Goal: Communication & Community: Share content

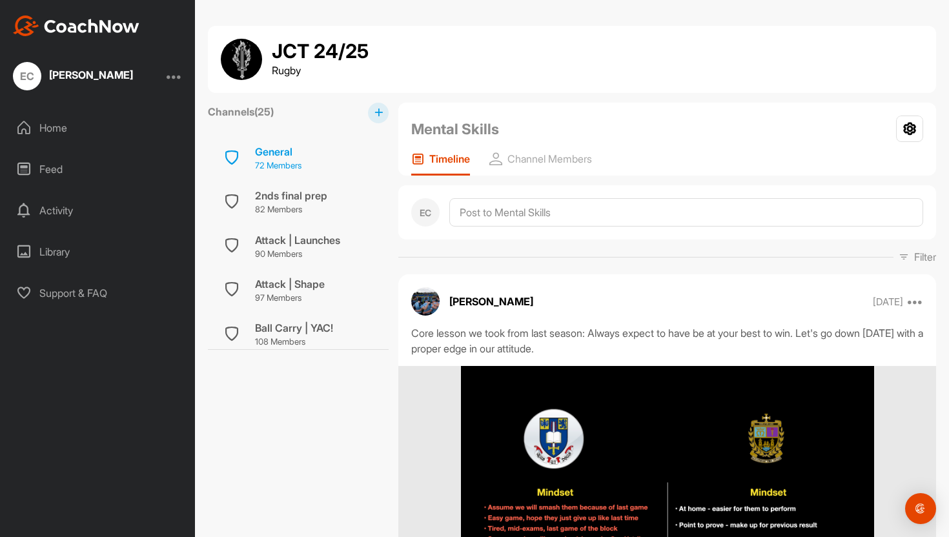
scroll to position [4238, 0]
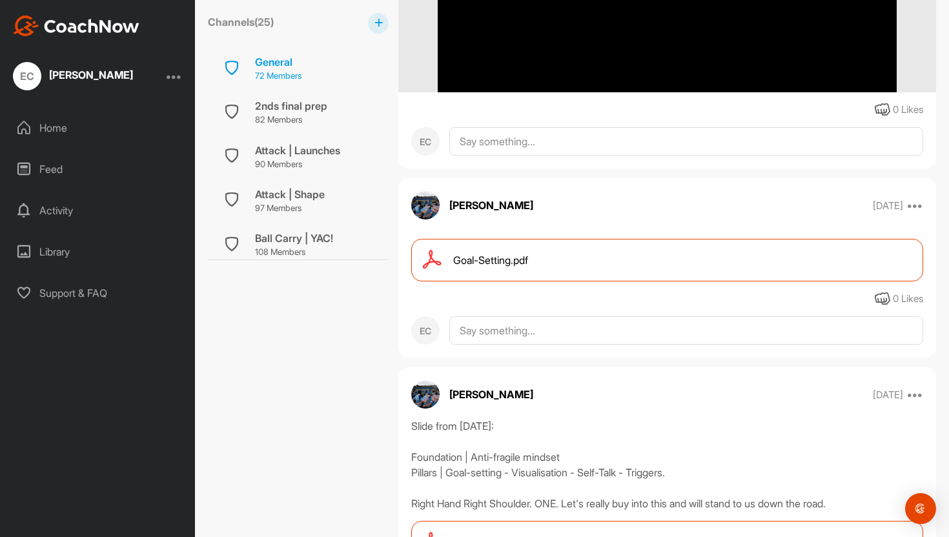
click at [283, 71] on p "72 Members" at bounding box center [278, 76] width 46 height 13
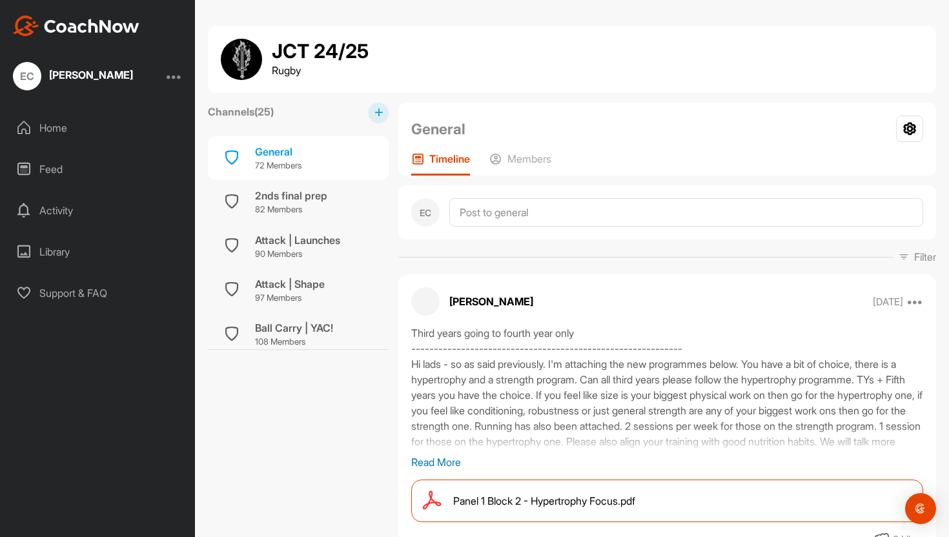
click at [66, 127] on div "Home" at bounding box center [98, 128] width 182 height 32
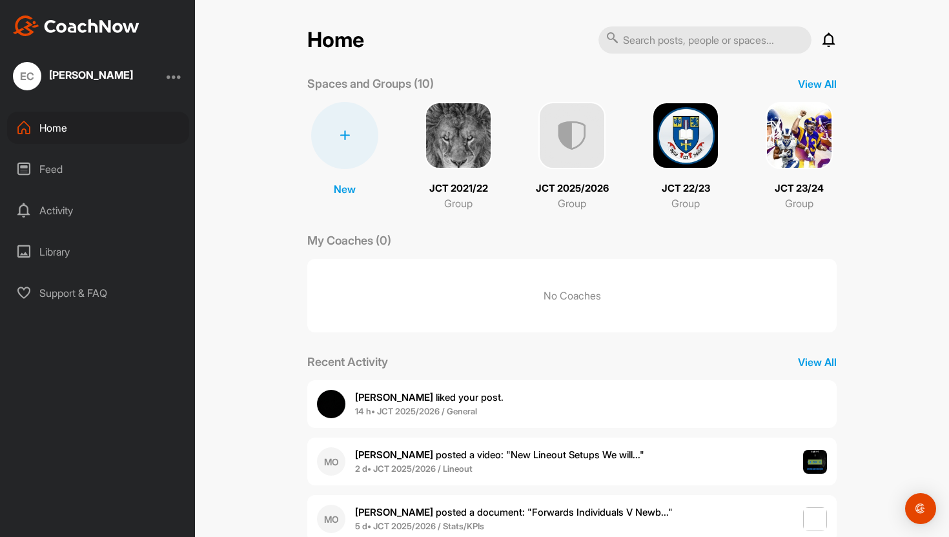
click at [559, 146] on img at bounding box center [571, 135] width 67 height 67
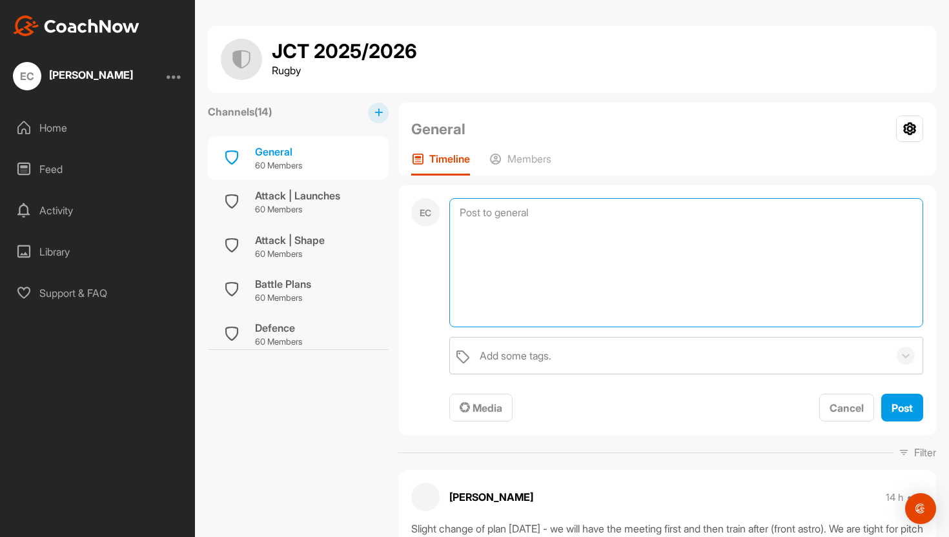
click at [521, 221] on textarea at bounding box center [686, 262] width 474 height 129
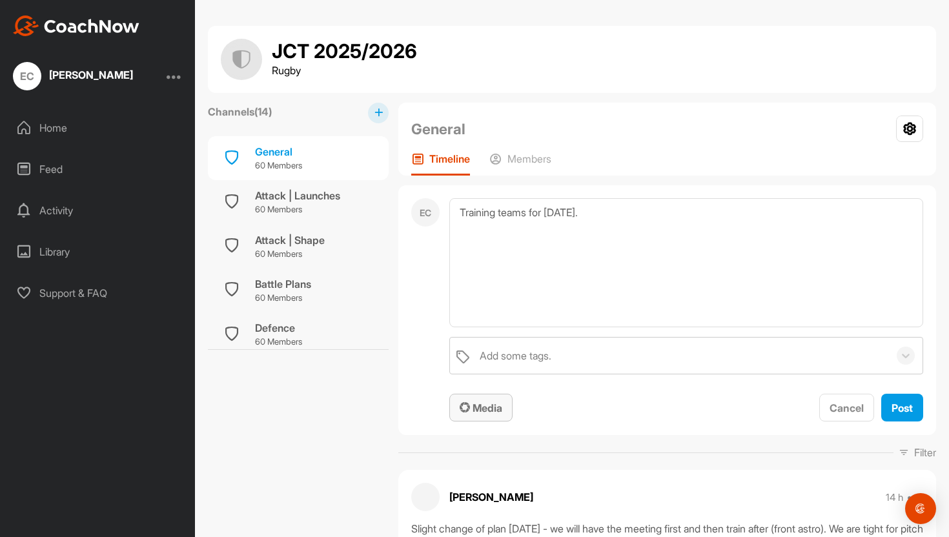
click at [477, 409] on span "Media" at bounding box center [481, 408] width 43 height 13
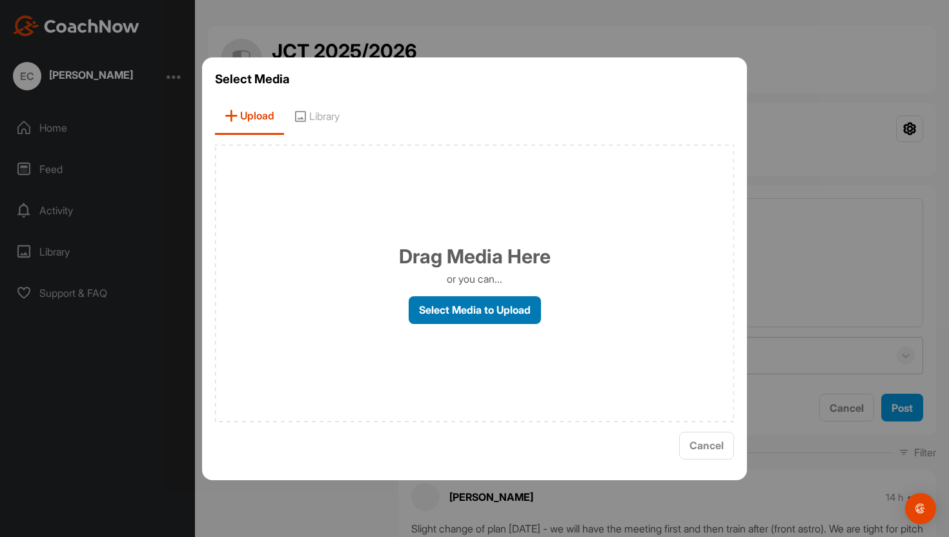
click at [465, 307] on label "Select Media to Upload" at bounding box center [475, 310] width 132 height 28
click at [0, 0] on input "Select Media to Upload" at bounding box center [0, 0] width 0 height 0
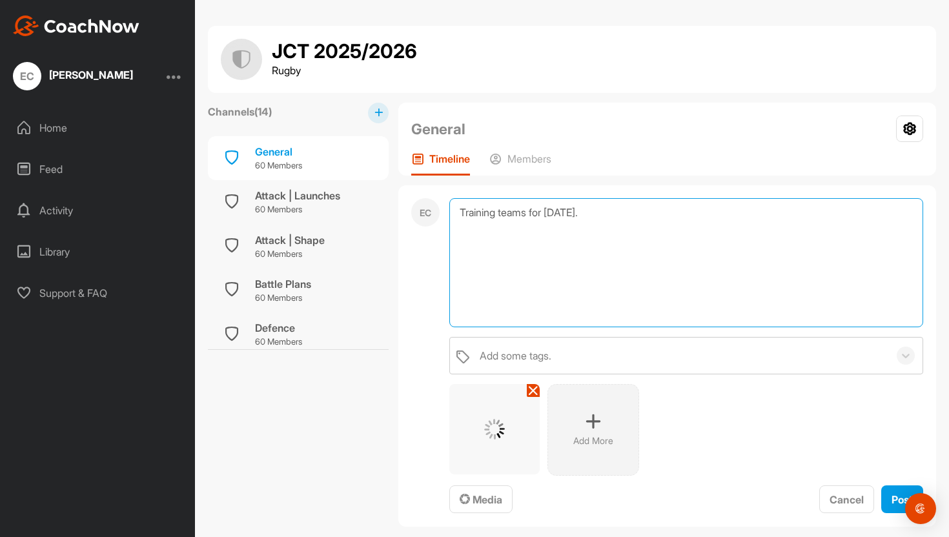
click at [603, 219] on textarea "Training teams for [DATE]." at bounding box center [686, 262] width 474 height 129
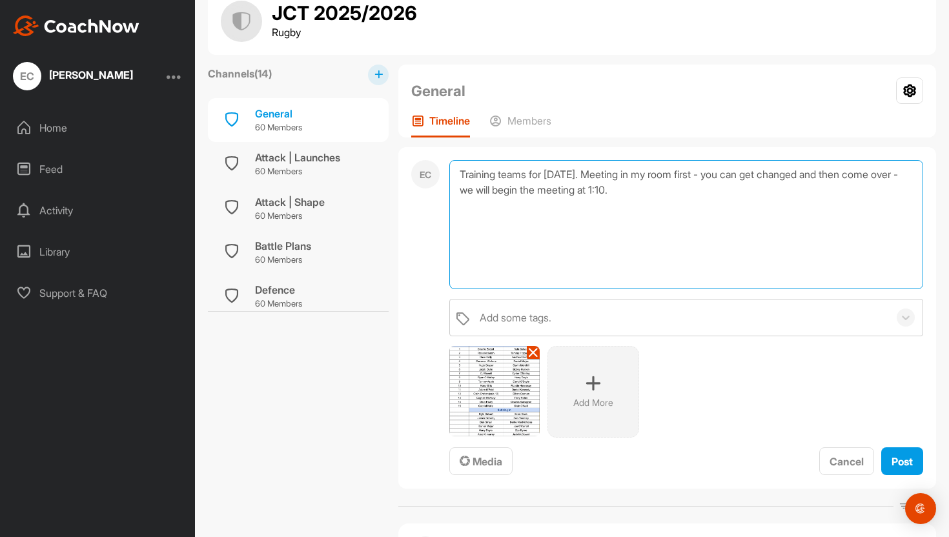
scroll to position [41, 0]
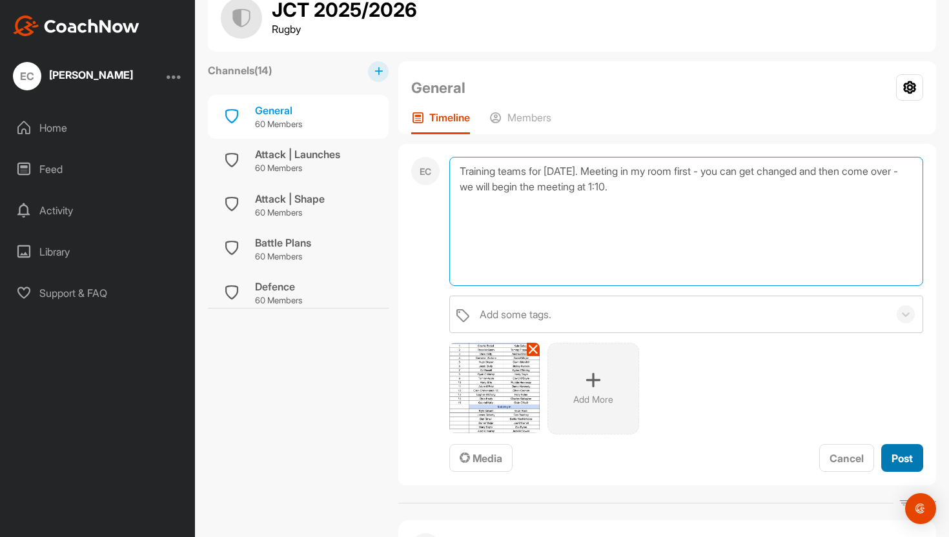
type textarea "Training teams for [DATE]. Meeting in my room first - you can get changed and t…"
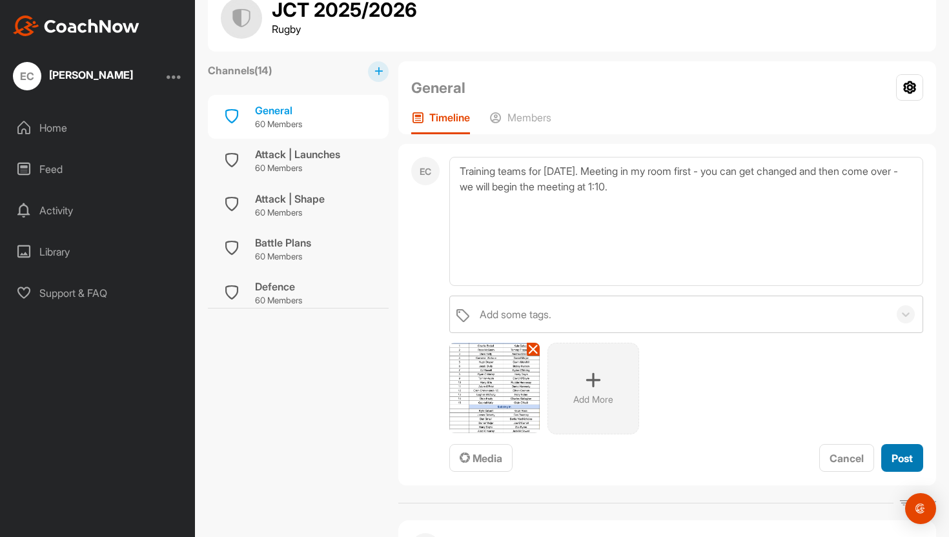
click at [897, 450] on button "Post" at bounding box center [902, 458] width 42 height 28
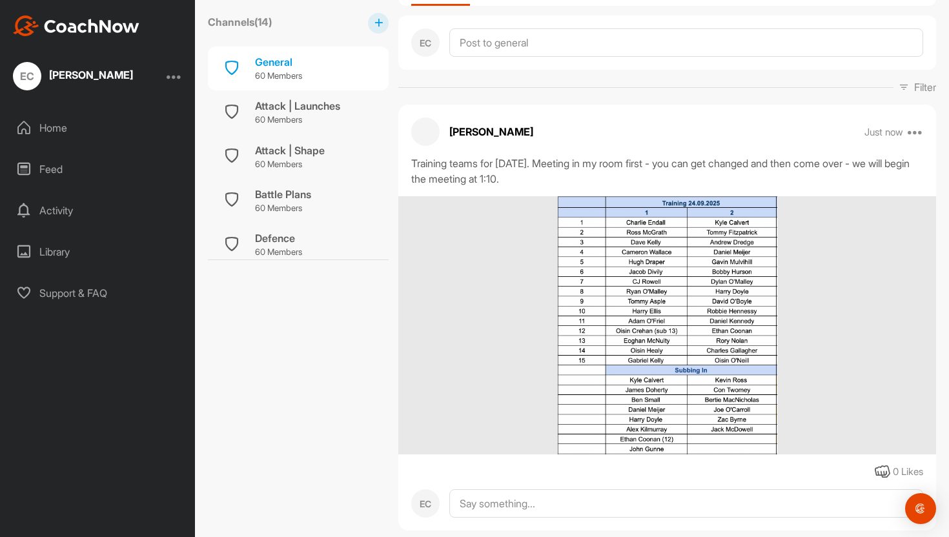
scroll to position [174, 0]
